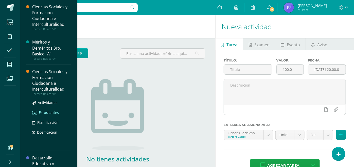
click at [43, 112] on span "Estudiantes" at bounding box center [49, 112] width 20 height 5
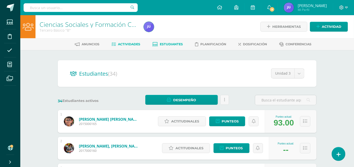
click at [120, 41] on link "Actividades" at bounding box center [126, 44] width 29 height 8
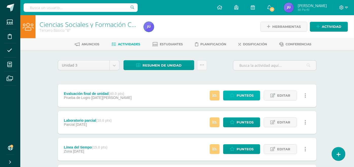
click at [244, 92] on span "Punteos" at bounding box center [245, 95] width 17 height 9
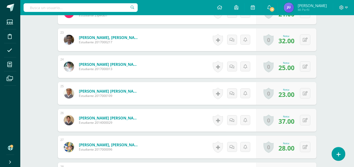
scroll to position [772, 0]
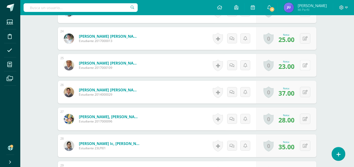
click at [303, 65] on icon at bounding box center [305, 65] width 5 height 4
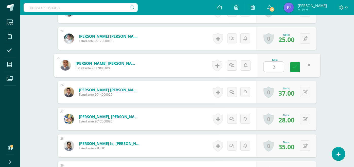
type input "28"
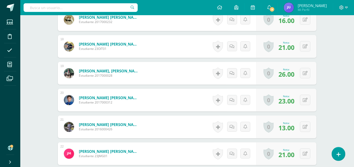
scroll to position [575, 0]
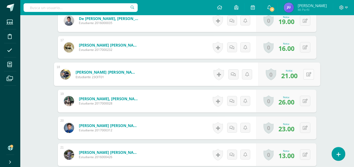
click at [303, 72] on button at bounding box center [308, 74] width 11 height 11
type input "26"
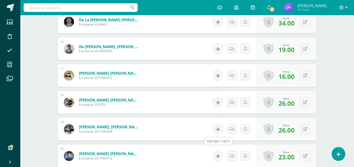
scroll to position [519, 0]
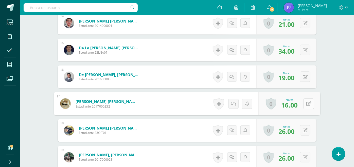
click at [307, 102] on icon at bounding box center [308, 104] width 5 height 4
type input "20"
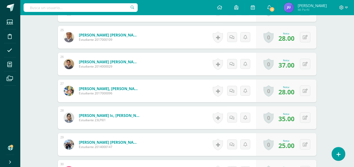
scroll to position [857, 0]
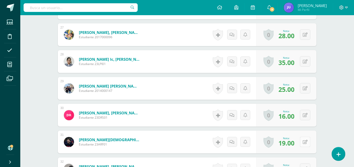
click at [304, 144] on button at bounding box center [305, 142] width 10 height 10
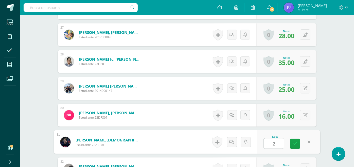
type input "22"
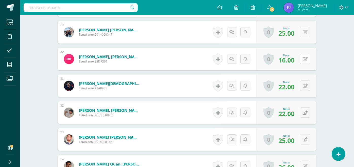
scroll to position [941, 0]
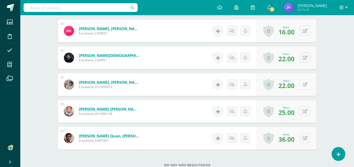
click at [307, 83] on icon at bounding box center [305, 85] width 5 height 4
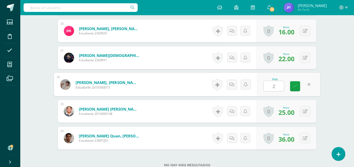
type input "27"
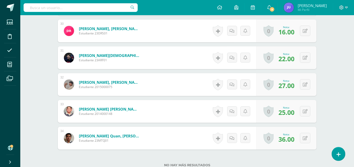
scroll to position [913, 0]
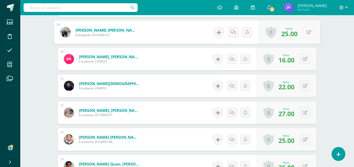
click at [308, 30] on button at bounding box center [308, 32] width 11 height 11
type input "30"
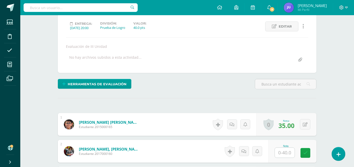
scroll to position [0, 0]
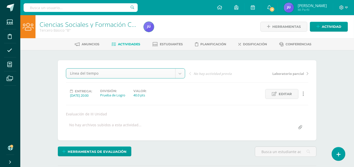
select select "/dashboard/teacher/grade-activity/176140/"
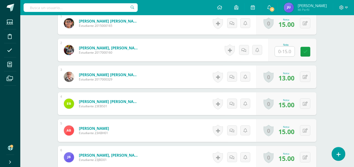
scroll to position [367, 0]
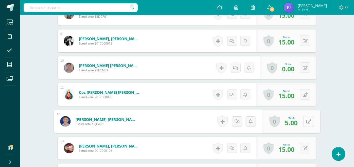
click at [305, 120] on button at bounding box center [308, 121] width 11 height 11
type input "15"
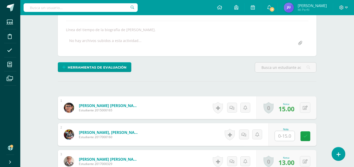
scroll to position [0, 0]
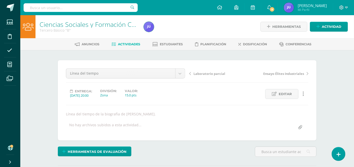
click at [201, 72] on span "Laboratorio parcial" at bounding box center [210, 74] width 32 height 5
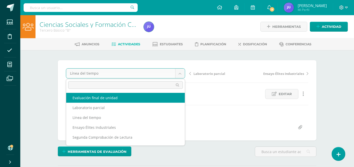
select select "/dashboard/teacher/grade-activity/177297/"
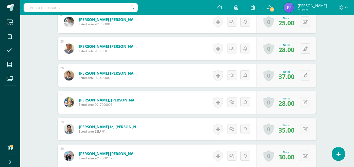
scroll to position [733, 0]
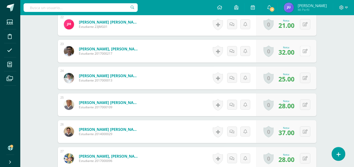
click at [303, 49] on button at bounding box center [305, 51] width 10 height 10
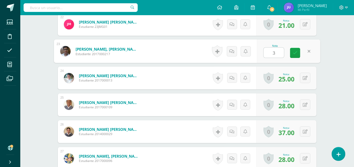
type input "34"
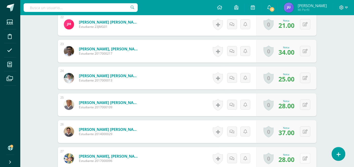
click at [308, 158] on button at bounding box center [305, 158] width 10 height 10
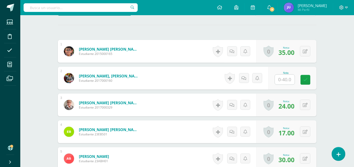
scroll to position [0, 0]
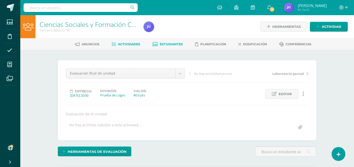
click at [160, 45] on span "Estudiantes" at bounding box center [171, 44] width 23 height 4
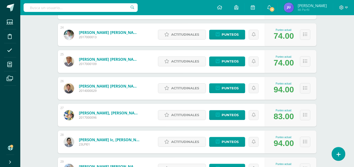
scroll to position [762, 0]
